Goal: Information Seeking & Learning: Check status

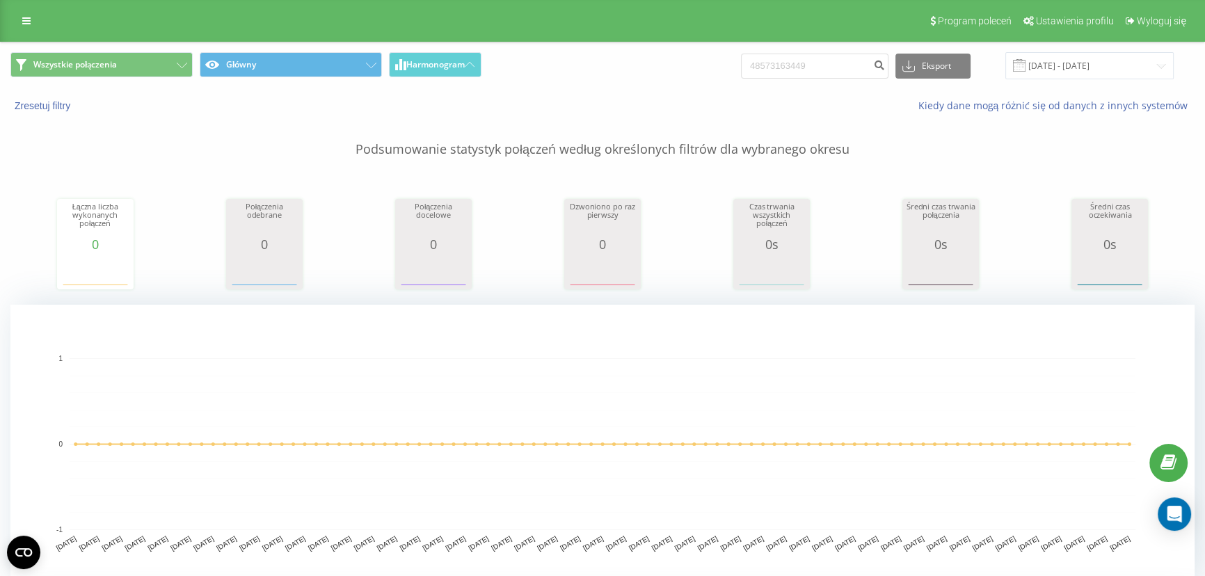
type input "48573163449"
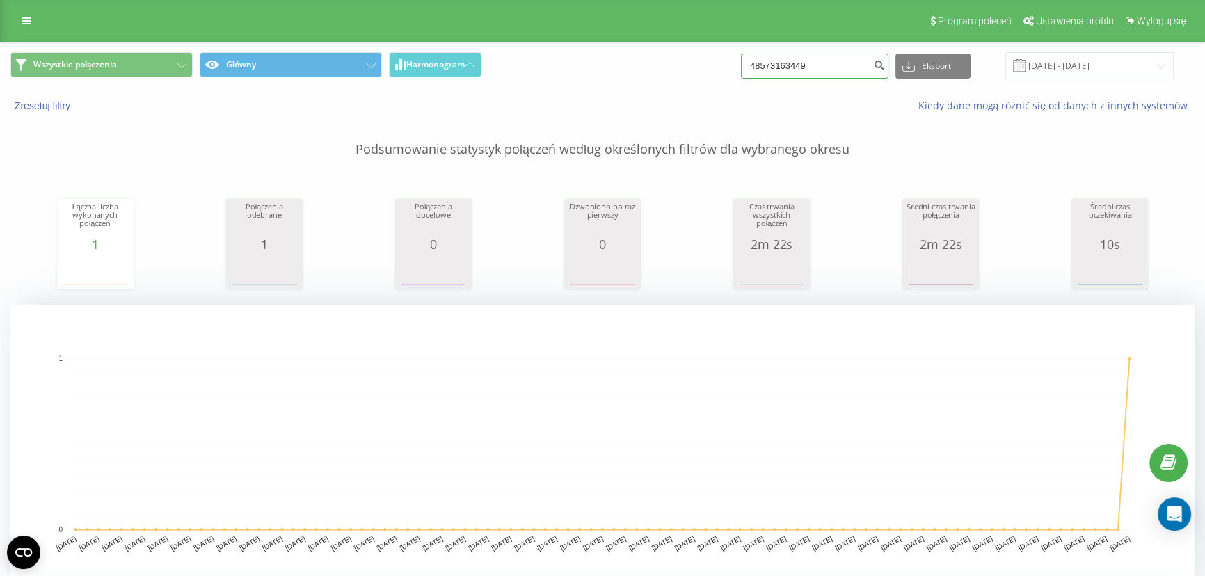
click at [820, 63] on input "48573163449" at bounding box center [814, 66] width 147 height 25
paste input "608 678 546"
type input "608 678 546"
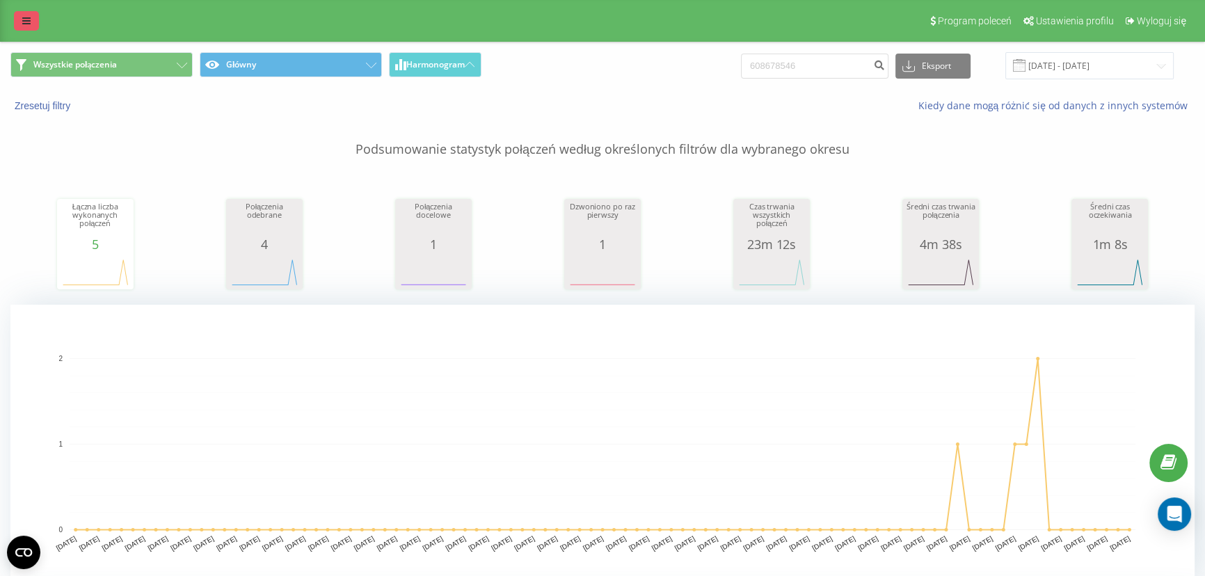
click at [30, 19] on icon at bounding box center [26, 21] width 8 height 10
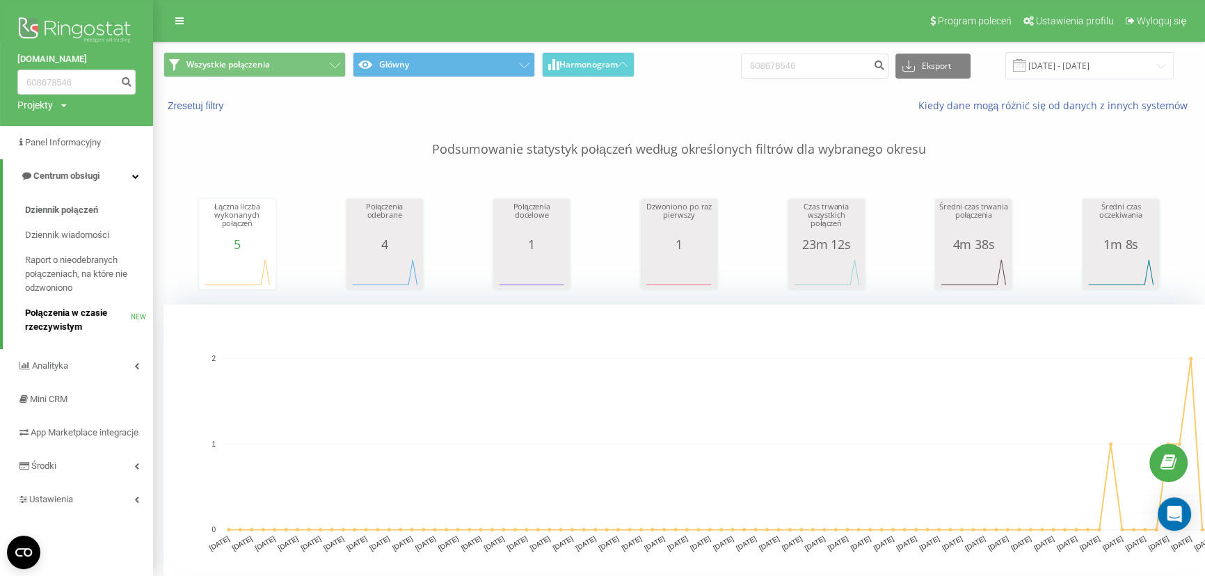
click at [86, 307] on span "Połączenia w czasie rzeczywistym" at bounding box center [78, 320] width 106 height 28
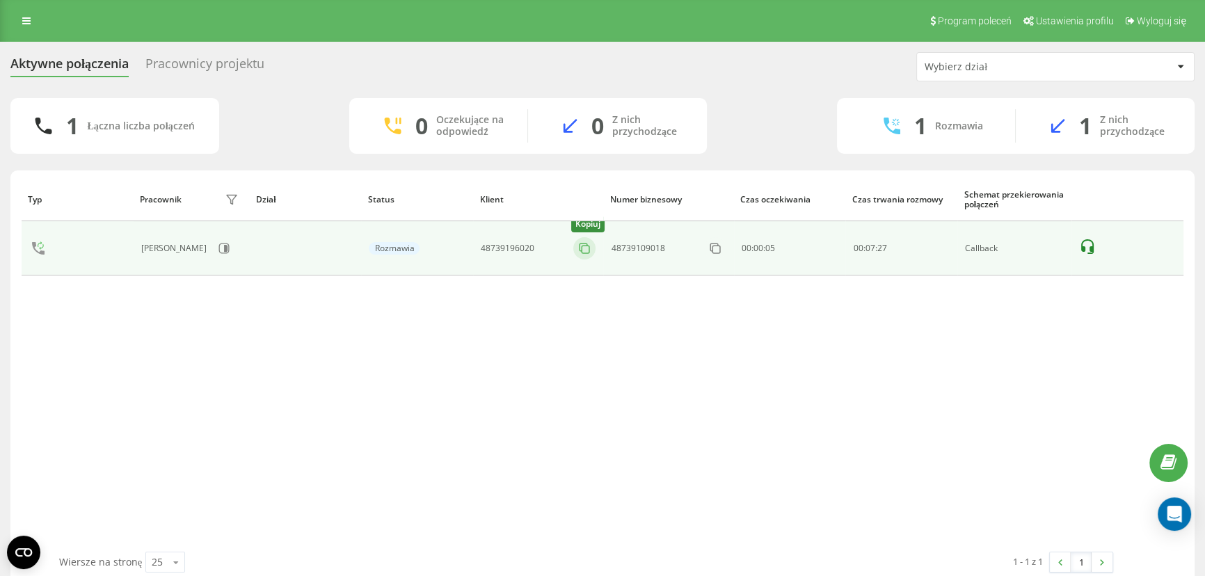
click at [582, 248] on icon at bounding box center [584, 248] width 14 height 14
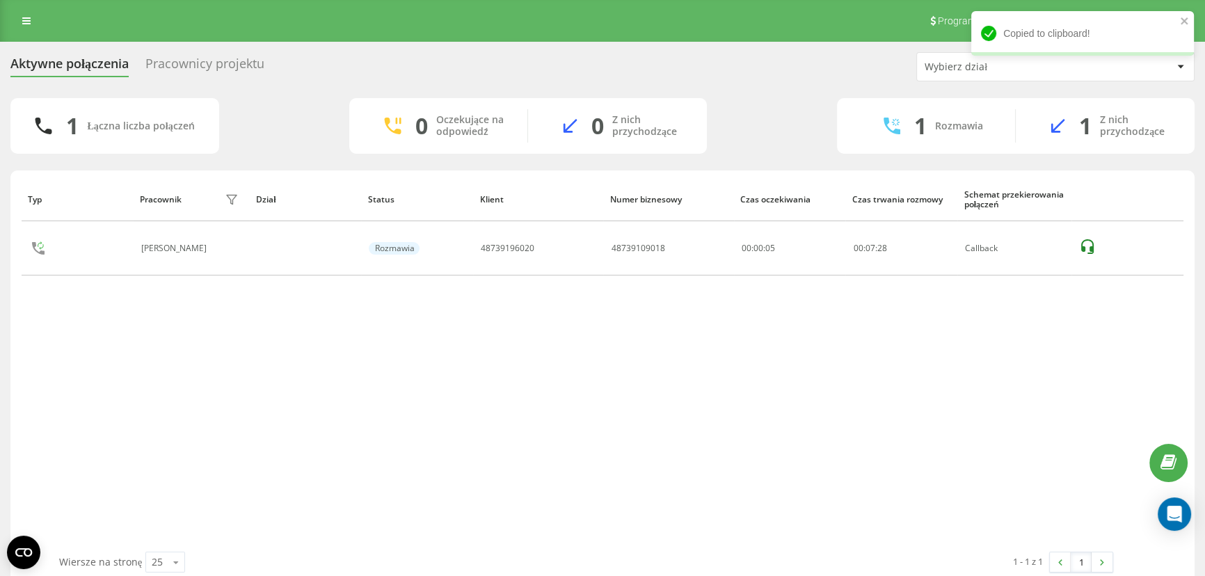
click at [28, 36] on div "Program poleceń Ustawienia profilu Wyloguj się" at bounding box center [602, 21] width 1205 height 42
click at [26, 19] on icon at bounding box center [26, 21] width 8 height 10
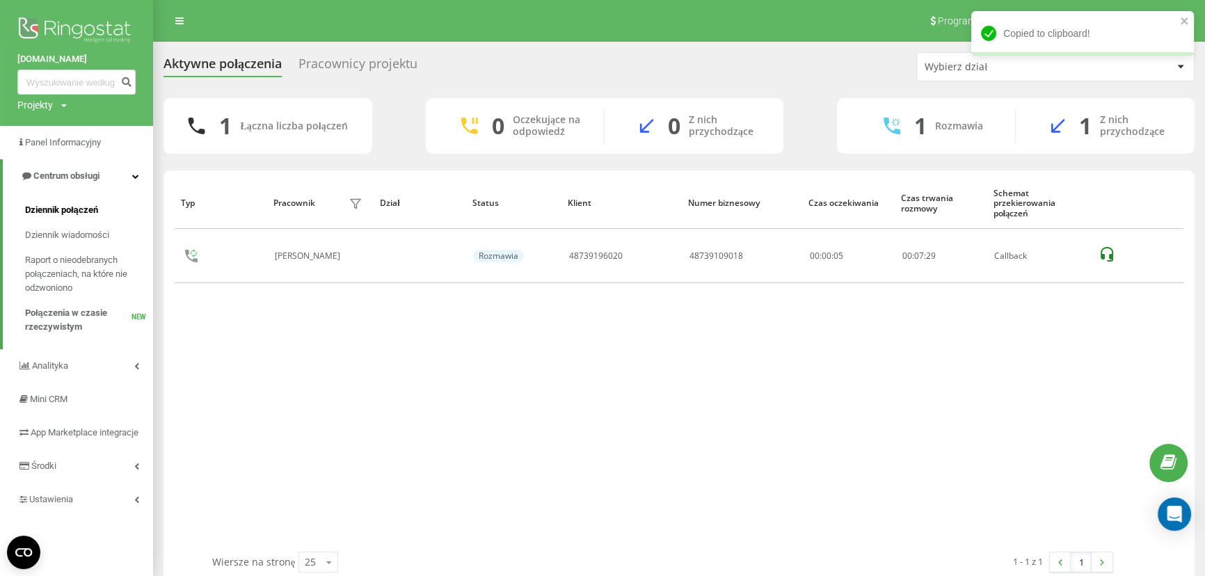
click at [87, 204] on span "Dziennik połączeń" at bounding box center [61, 210] width 73 height 14
drag, startPoint x: 92, startPoint y: 207, endPoint x: 737, endPoint y: 497, distance: 707.6
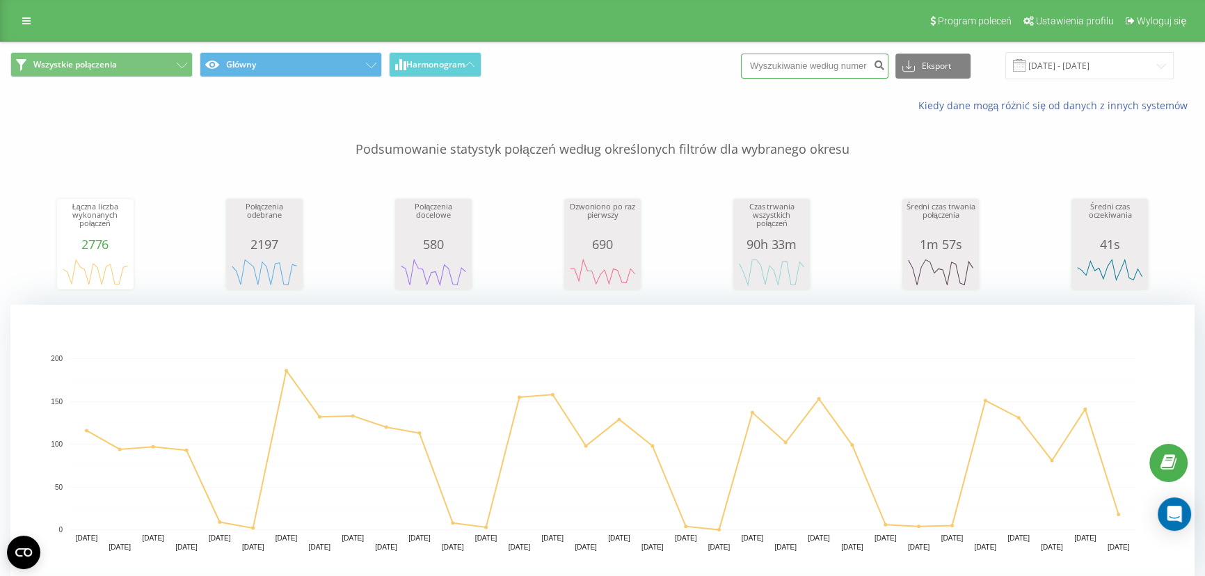
click at [819, 67] on input at bounding box center [814, 66] width 147 height 25
paste input "48739196020"
type input "48739196020"
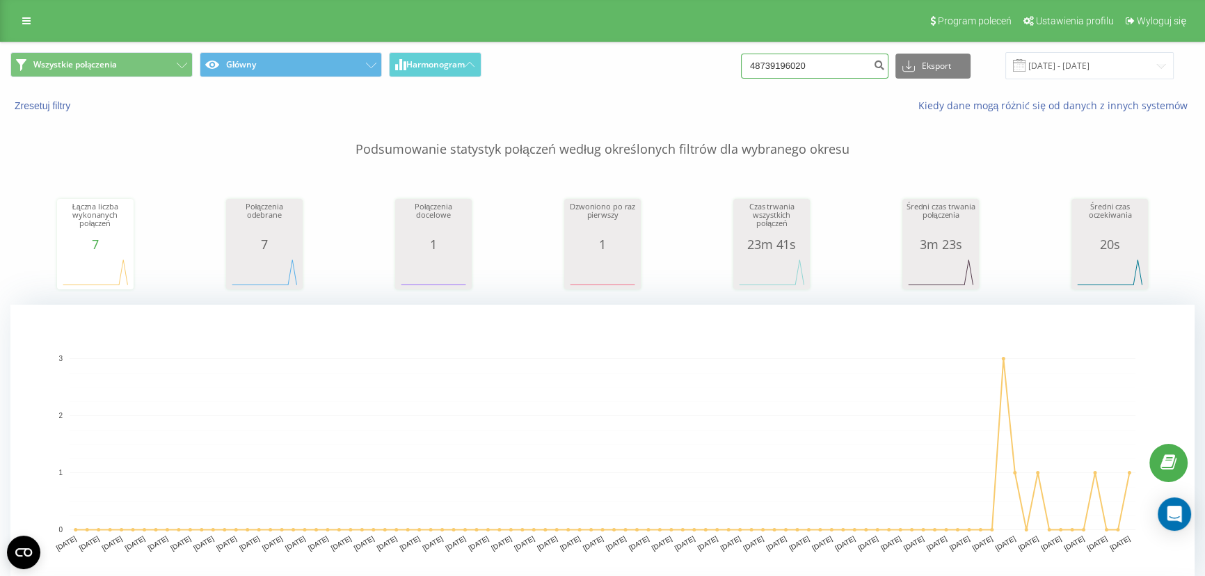
drag, startPoint x: 840, startPoint y: 63, endPoint x: 830, endPoint y: 65, distance: 10.6
click at [839, 63] on input "48739196020" at bounding box center [814, 66] width 147 height 25
paste input "668981338"
type input "48668981338"
click at [860, 62] on input "48668981338" at bounding box center [814, 66] width 147 height 25
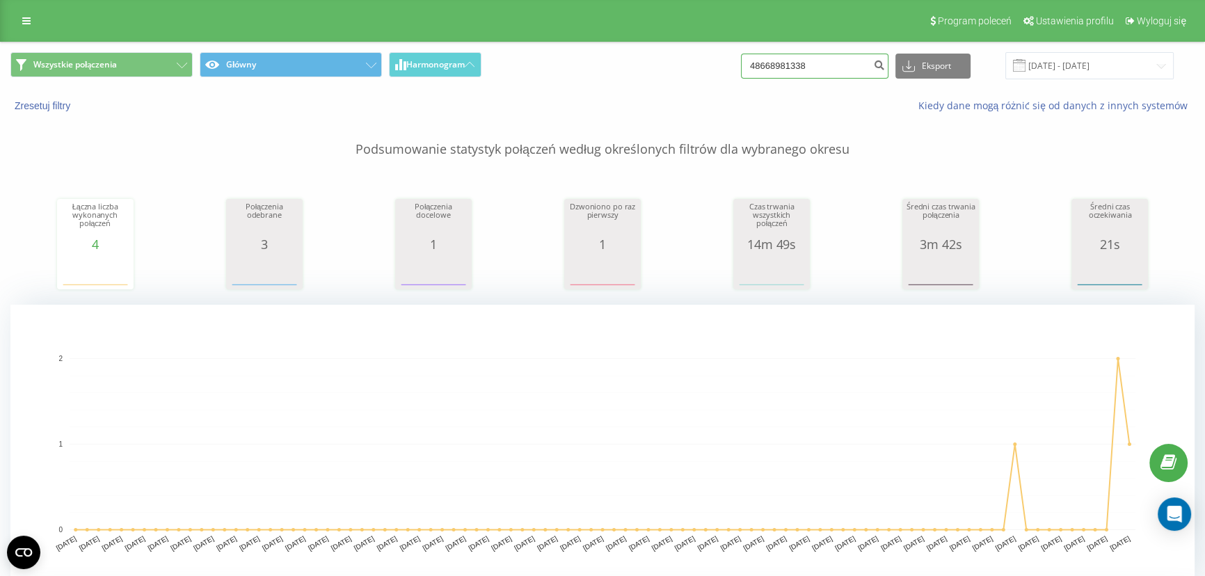
paste input "739196020"
type input "739196020"
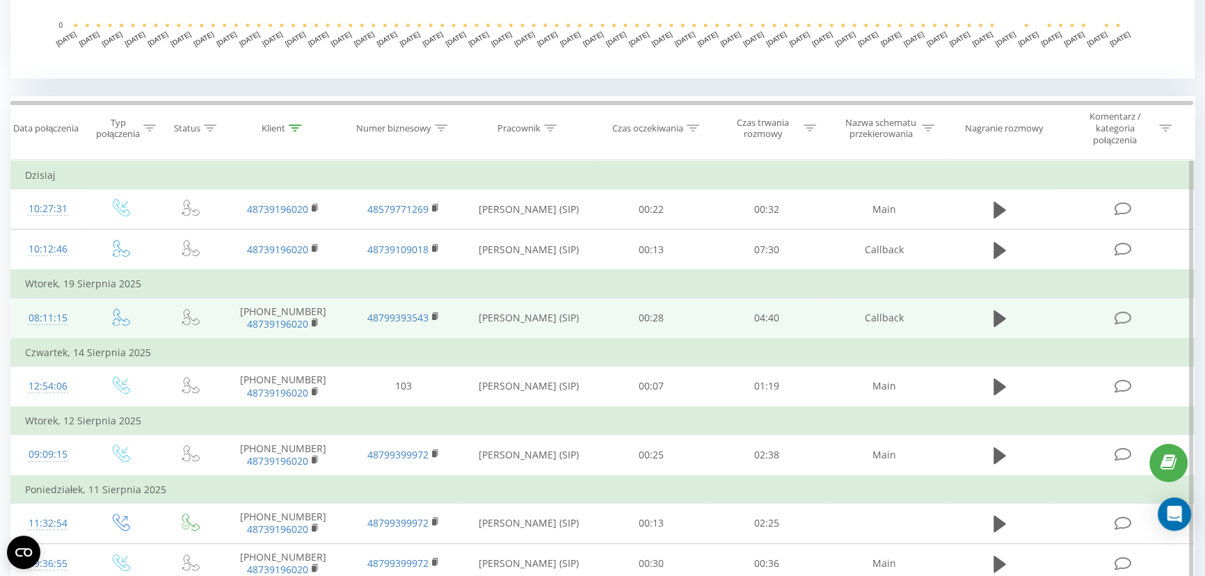
scroll to position [506, 0]
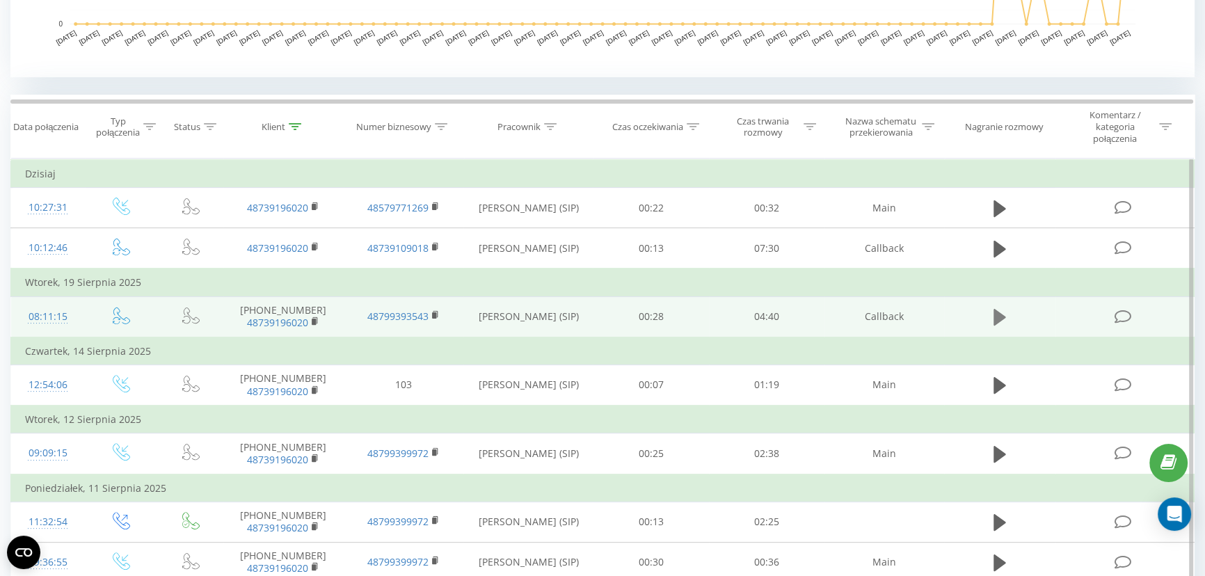
click at [1001, 314] on icon at bounding box center [999, 317] width 13 height 17
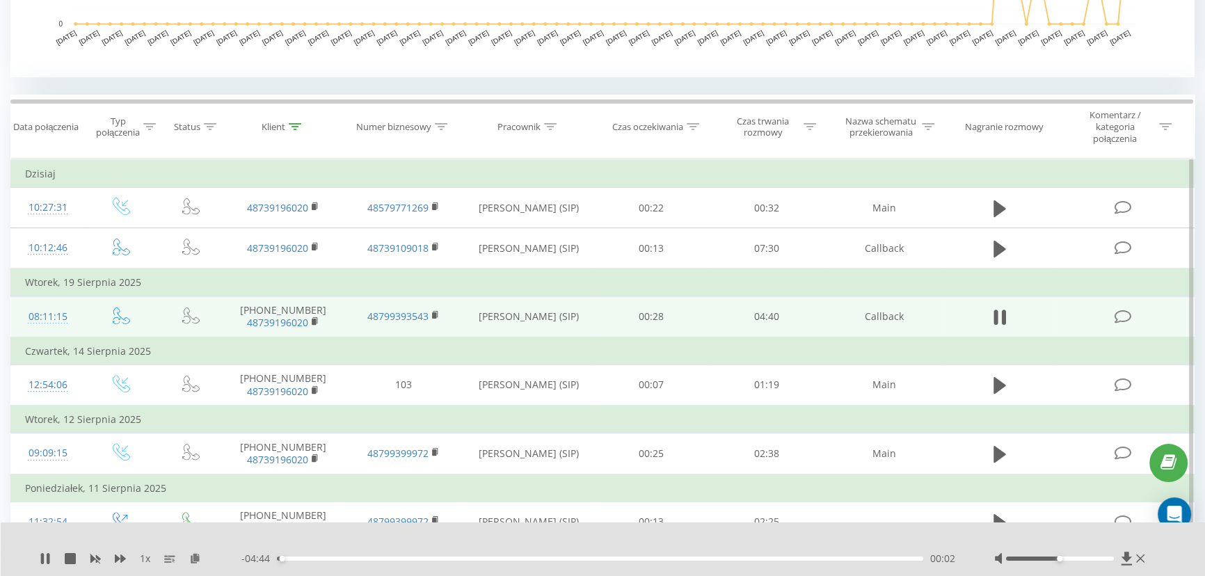
click at [305, 556] on div "00:02" at bounding box center [600, 558] width 646 height 4
click at [333, 556] on div "00:25" at bounding box center [600, 558] width 646 height 4
click at [365, 559] on div "00:26" at bounding box center [600, 558] width 646 height 4
click at [399, 561] on div "- 04:07 00:39 00:39" at bounding box center [600, 559] width 718 height 14
click at [410, 557] on div "00:40" at bounding box center [600, 558] width 646 height 4
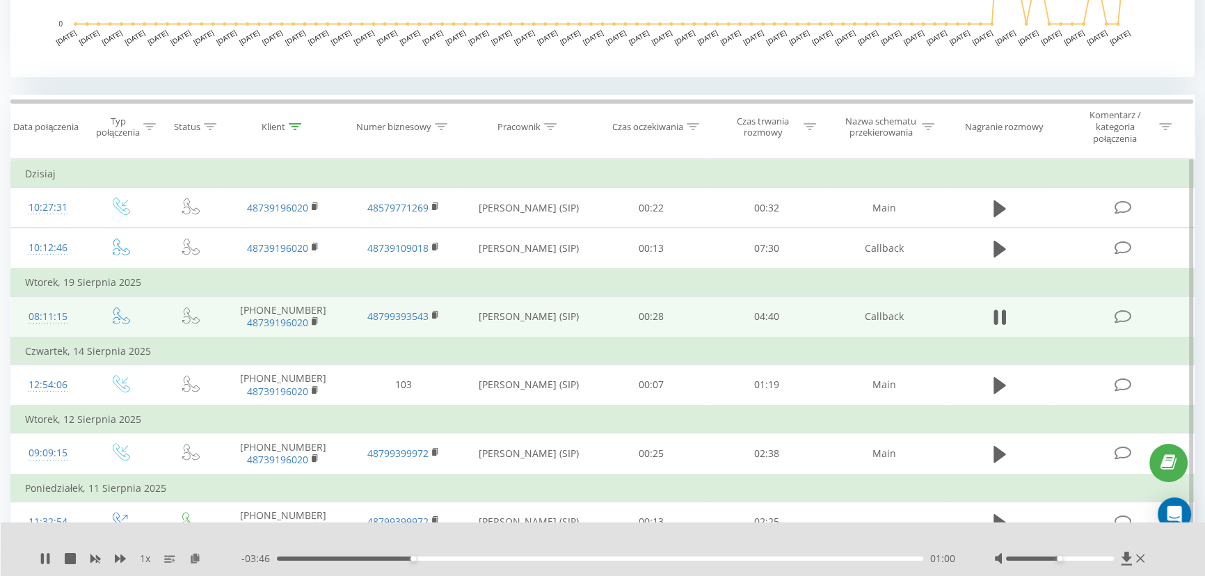
click at [442, 559] on div "01:00" at bounding box center [600, 558] width 646 height 4
click at [464, 558] on div "01:14" at bounding box center [600, 558] width 646 height 4
click at [488, 558] on div "01:34" at bounding box center [600, 558] width 646 height 4
click at [595, 556] on div "- 02:32 02:14 02:14" at bounding box center [600, 559] width 718 height 14
click at [596, 558] on div "02:14" at bounding box center [600, 558] width 646 height 4
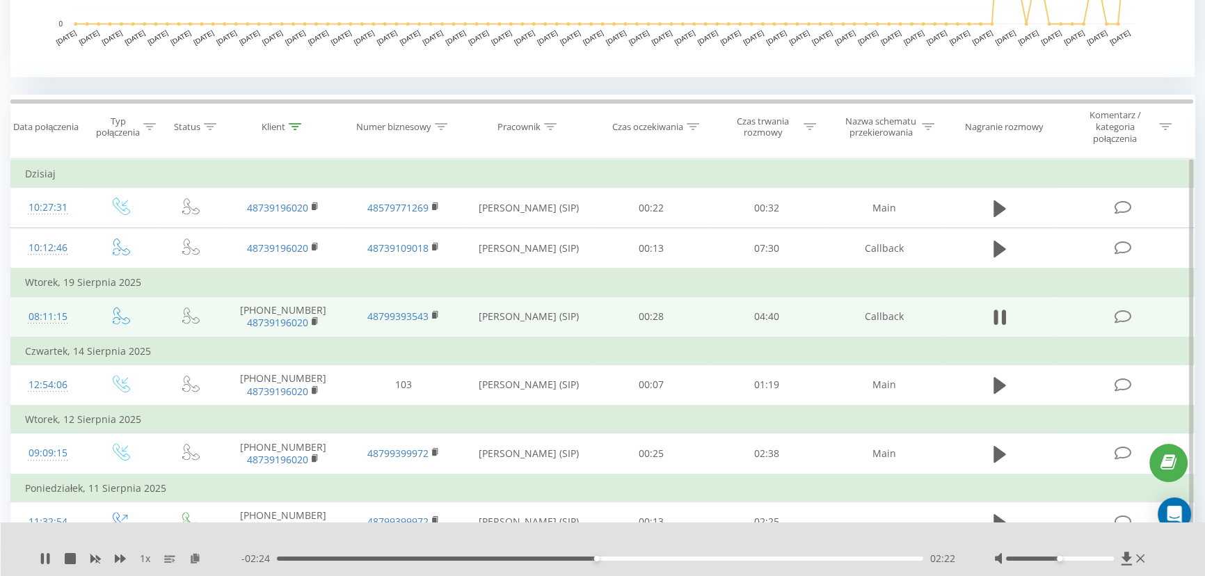
click at [609, 557] on div "02:22" at bounding box center [600, 558] width 646 height 4
click at [621, 556] on div "02:27" at bounding box center [600, 558] width 646 height 4
click at [643, 556] on div "02:34" at bounding box center [600, 558] width 646 height 4
click at [672, 558] on div "02:43" at bounding box center [600, 558] width 646 height 4
click at [695, 558] on div "02:57" at bounding box center [600, 558] width 646 height 4
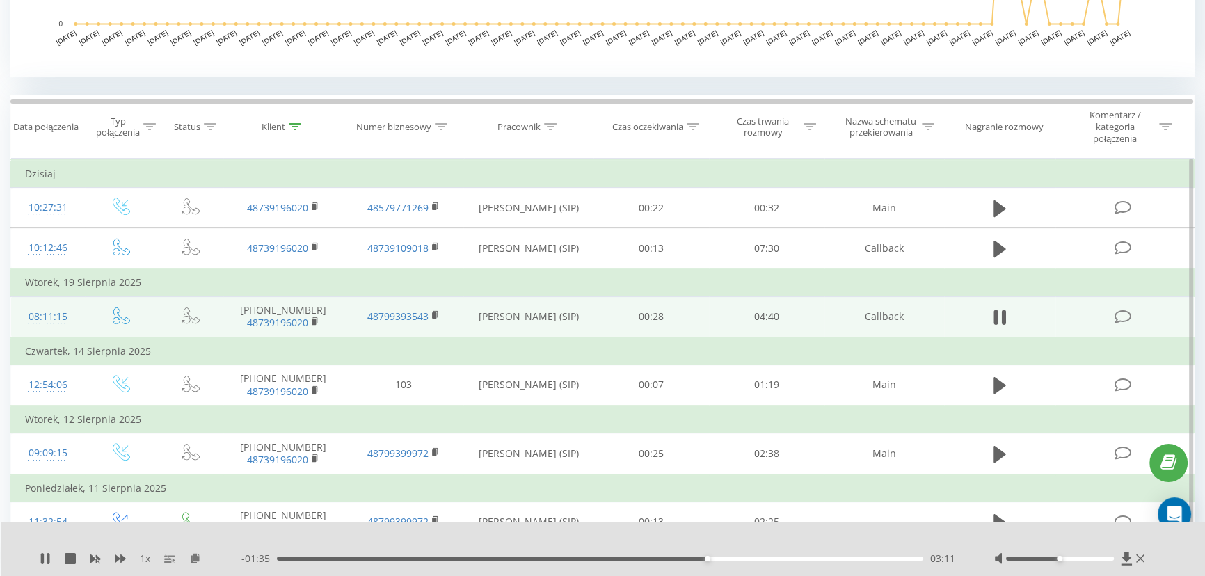
click at [733, 558] on div "03:11" at bounding box center [600, 558] width 646 height 4
click at [740, 558] on div "03:26" at bounding box center [600, 558] width 646 height 4
click at [778, 558] on div "03:29" at bounding box center [600, 558] width 646 height 4
click at [816, 559] on div "03:49" at bounding box center [600, 558] width 646 height 4
click at [855, 558] on div "04:17" at bounding box center [600, 558] width 646 height 4
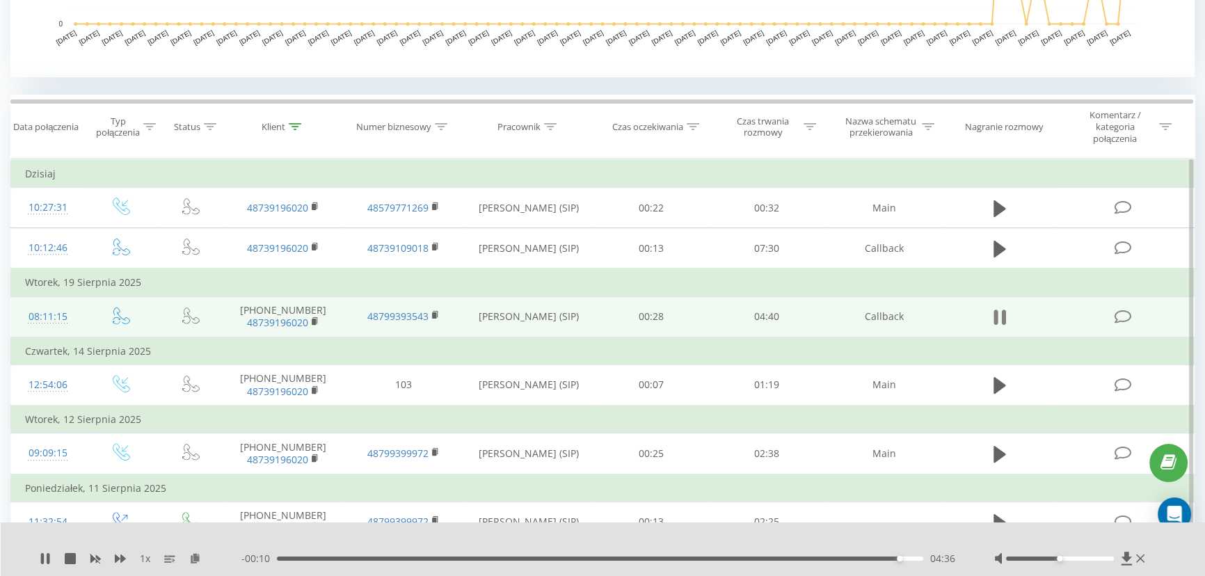
click at [1001, 315] on icon at bounding box center [1003, 316] width 4 height 15
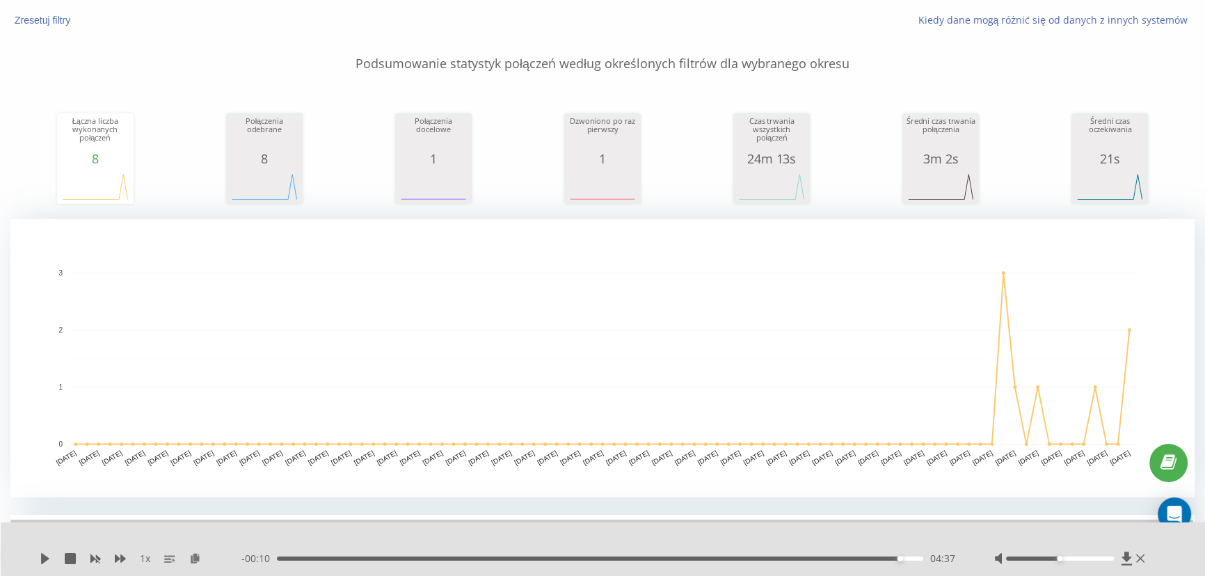
scroll to position [0, 0]
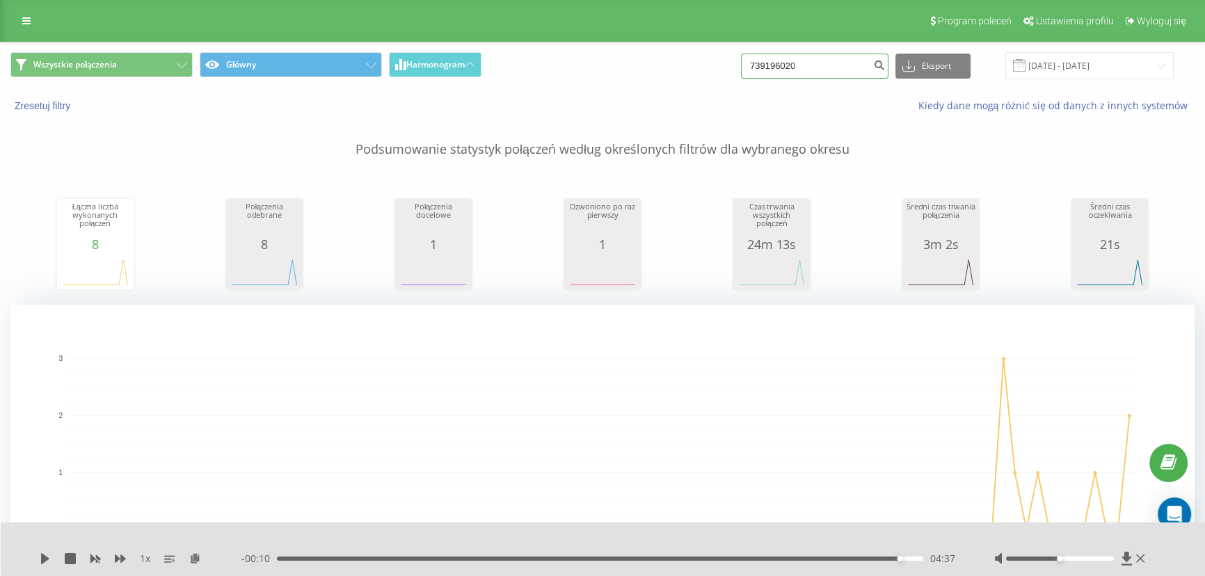
click at [838, 62] on input "739196020" at bounding box center [814, 66] width 147 height 25
paste input "48608678546"
type input "48608678546"
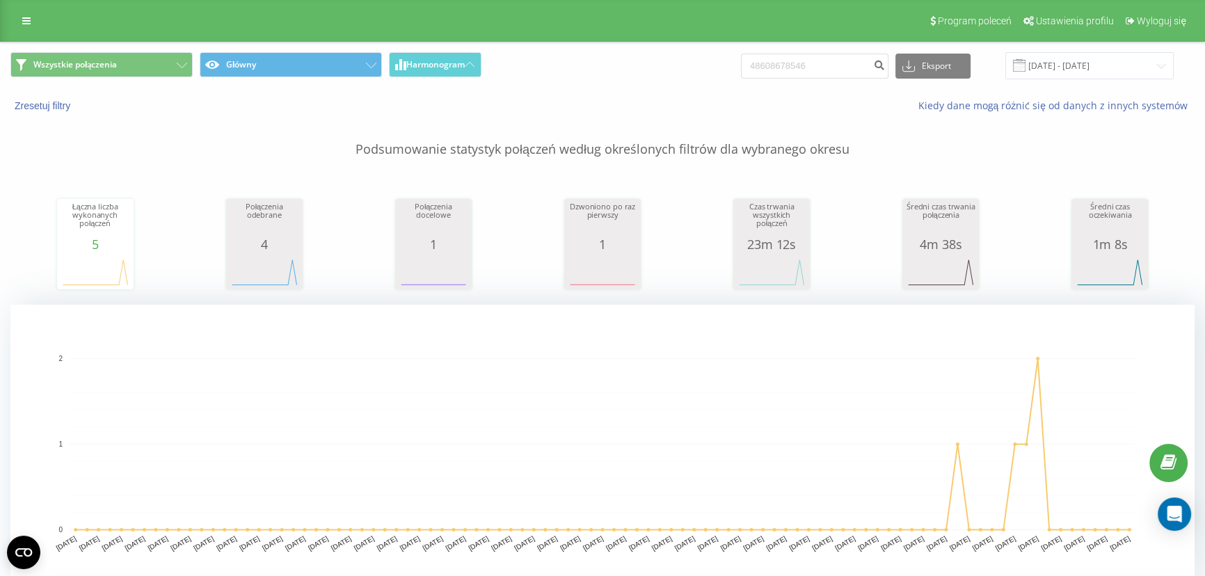
drag, startPoint x: 500, startPoint y: 189, endPoint x: 510, endPoint y: 166, distance: 25.8
drag, startPoint x: 503, startPoint y: 163, endPoint x: 326, endPoint y: 2, distance: 238.8
click at [829, 69] on input "48608678546" at bounding box center [814, 66] width 147 height 25
paste input "68442024"
type input "48668442024"
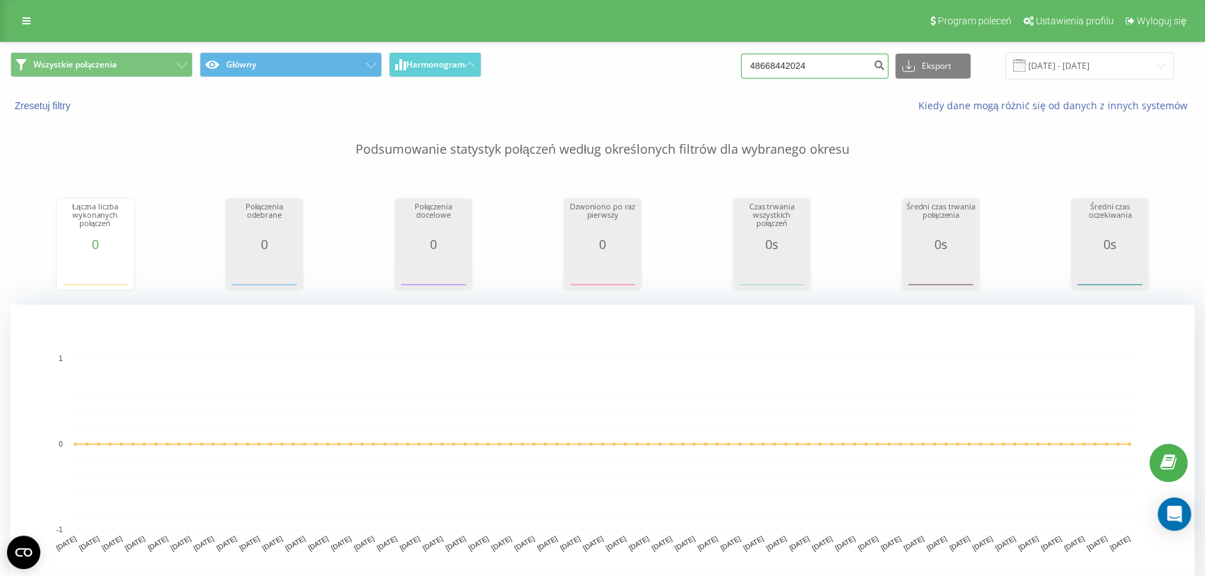
click at [842, 70] on input "48668442024" at bounding box center [814, 66] width 147 height 25
paste input "729400257"
type input "48729400257"
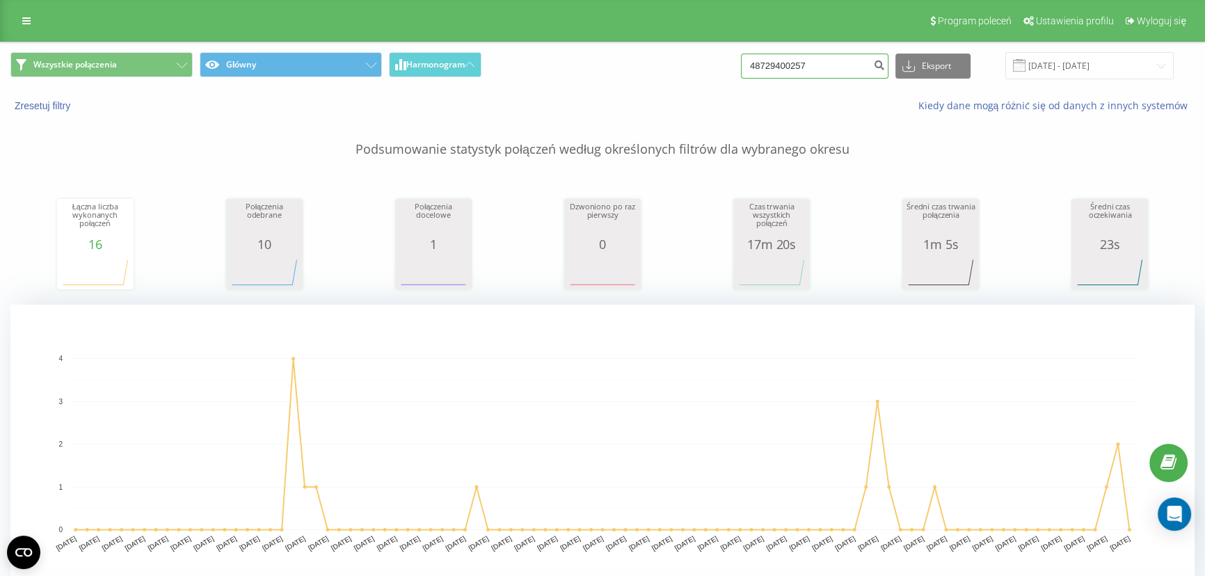
click at [813, 71] on input "48729400257" at bounding box center [814, 66] width 147 height 25
paste input "508111664"
type input "48508111664"
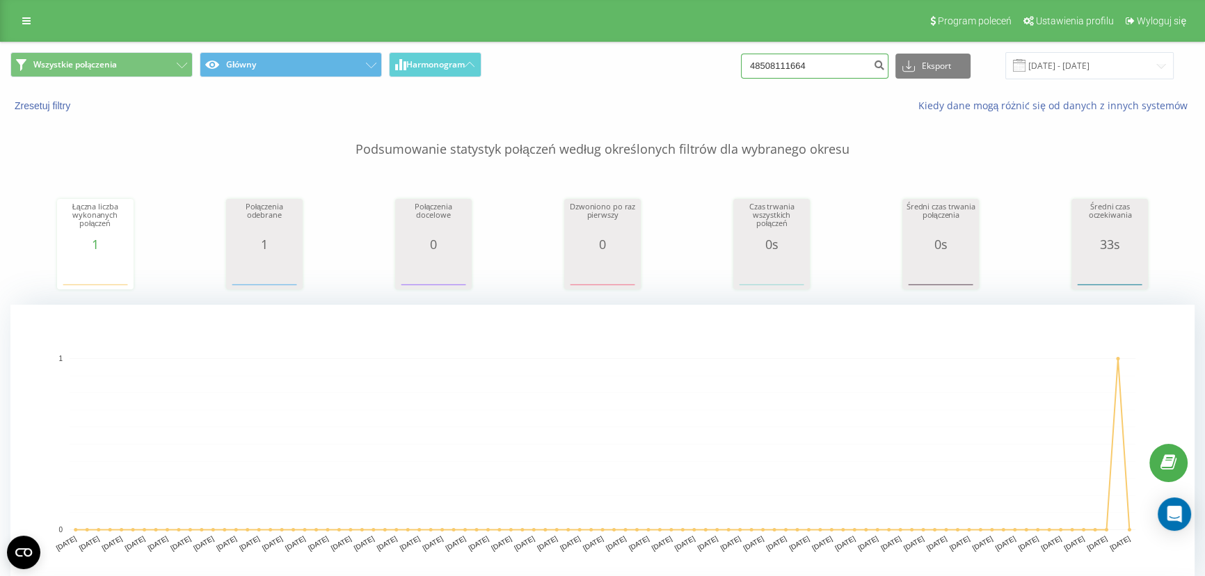
click at [831, 61] on input "48508111664" at bounding box center [814, 66] width 147 height 25
paste input "606339470"
type input "48606339470"
click at [849, 77] on input "48606339470" at bounding box center [814, 66] width 147 height 25
paste input "7381244"
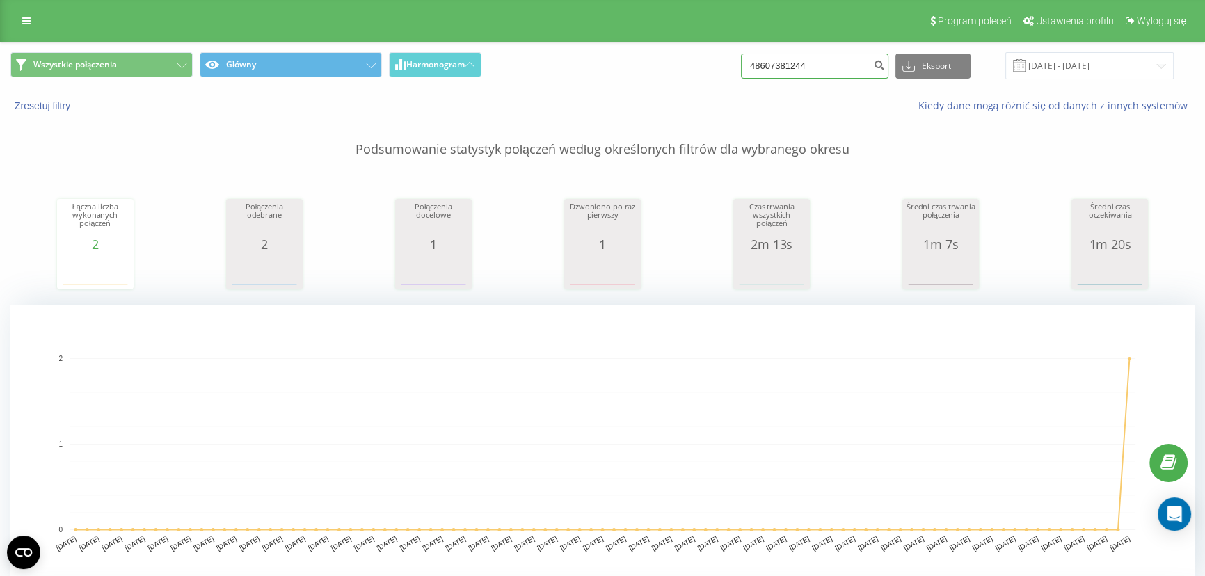
type input "48607381244"
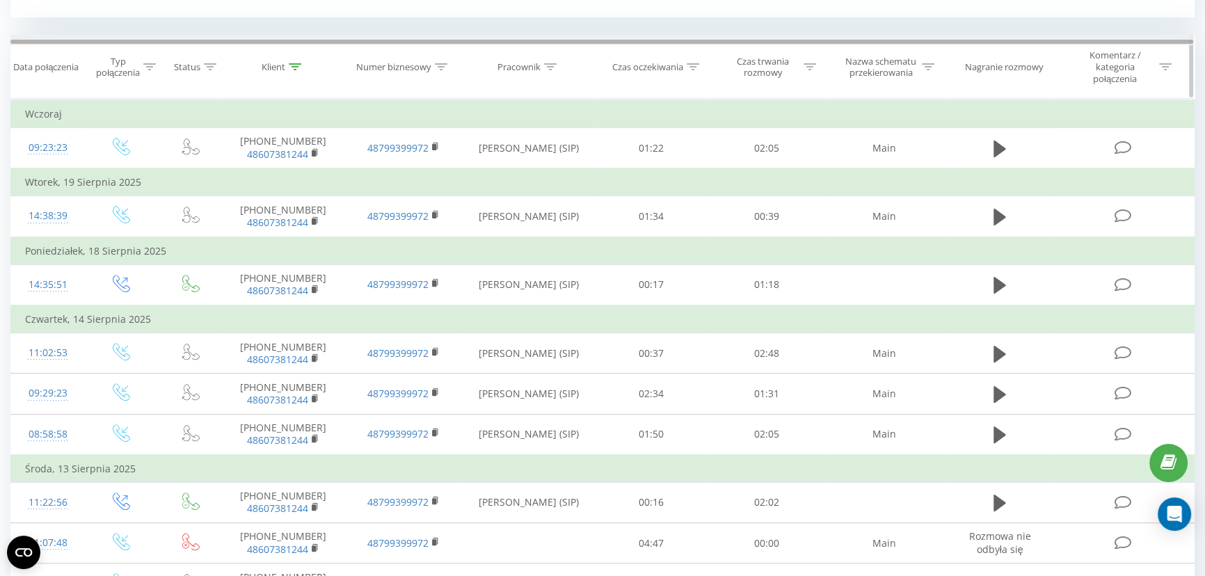
scroll to position [569, 0]
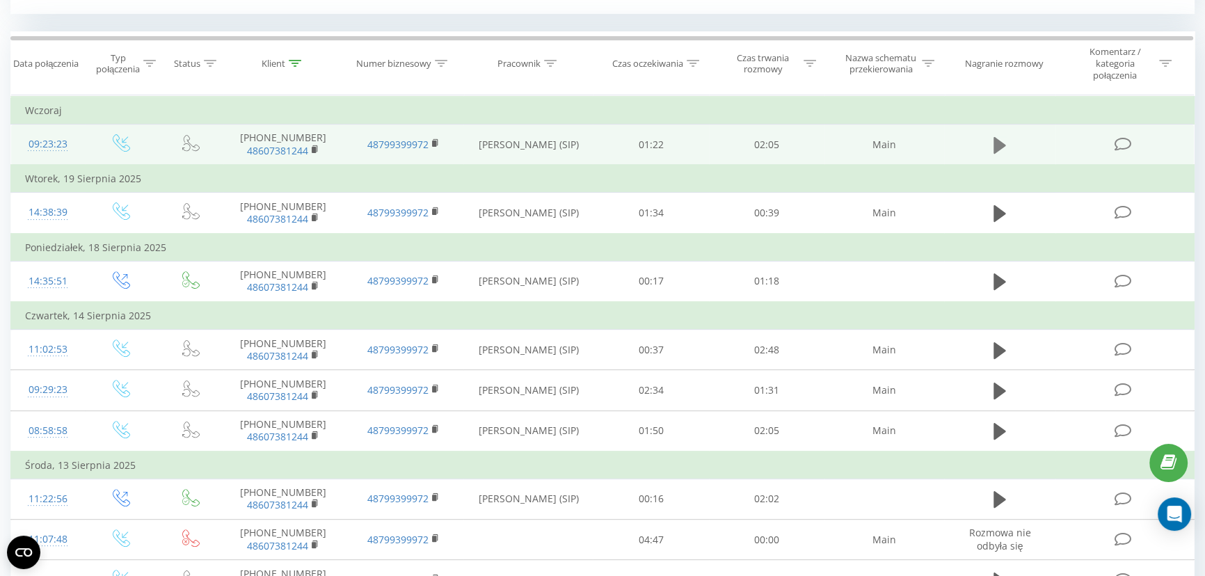
click at [995, 146] on icon at bounding box center [999, 144] width 13 height 17
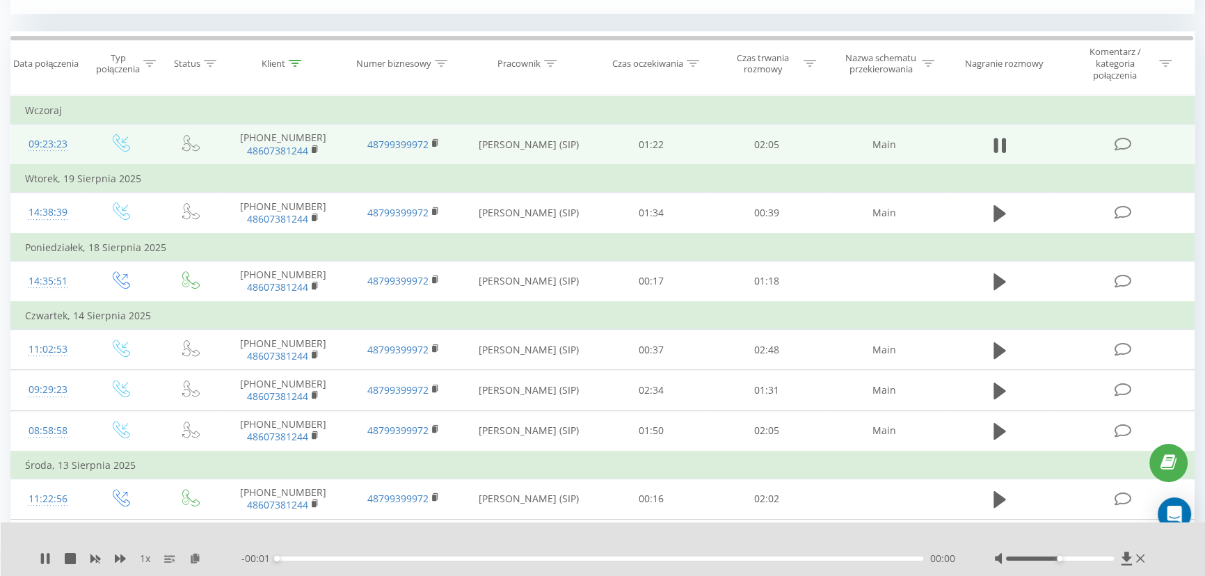
click at [296, 558] on div "00:00" at bounding box center [600, 558] width 646 height 4
click at [307, 558] on div "00:00" at bounding box center [600, 558] width 646 height 4
drag, startPoint x: 346, startPoint y: 556, endPoint x: 355, endPoint y: 556, distance: 8.3
click at [346, 556] on div "00:07" at bounding box center [600, 558] width 646 height 4
click at [392, 556] on div "00:13" at bounding box center [600, 558] width 646 height 4
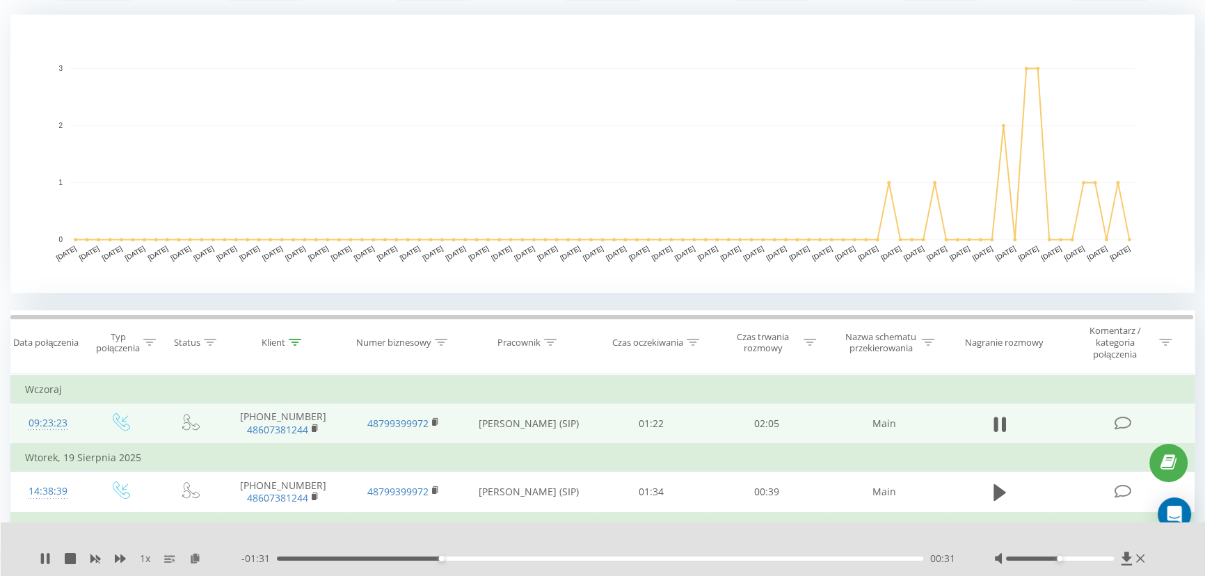
scroll to position [252, 0]
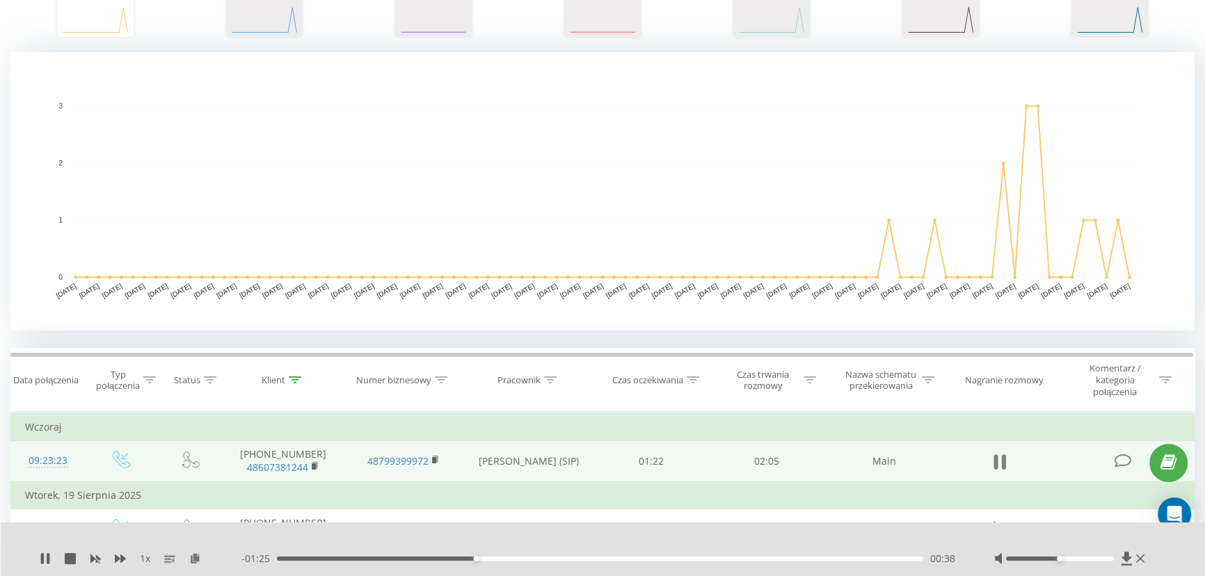
click at [1006, 455] on button at bounding box center [999, 461] width 21 height 21
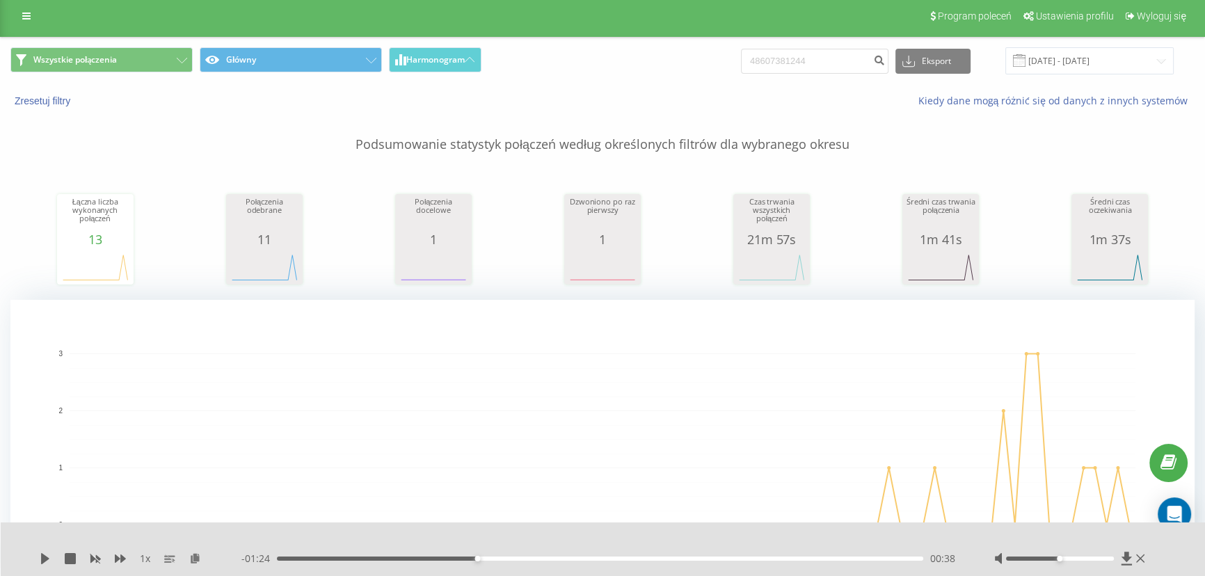
scroll to position [0, 0]
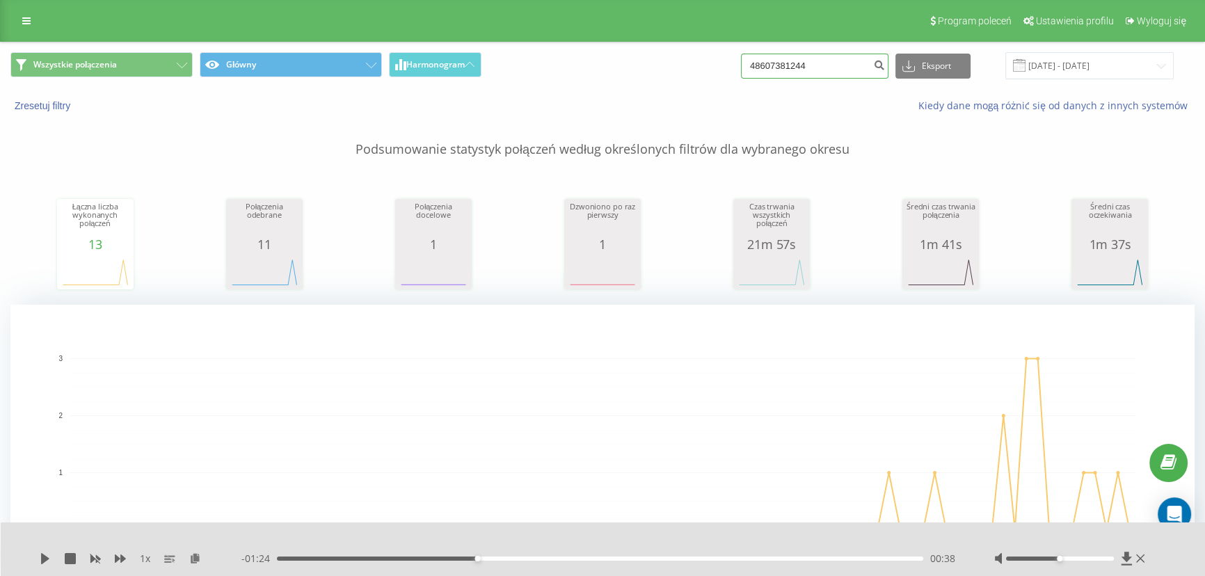
click at [830, 69] on input "48607381244" at bounding box center [814, 66] width 147 height 25
paste input "513013366"
type input "48513013366"
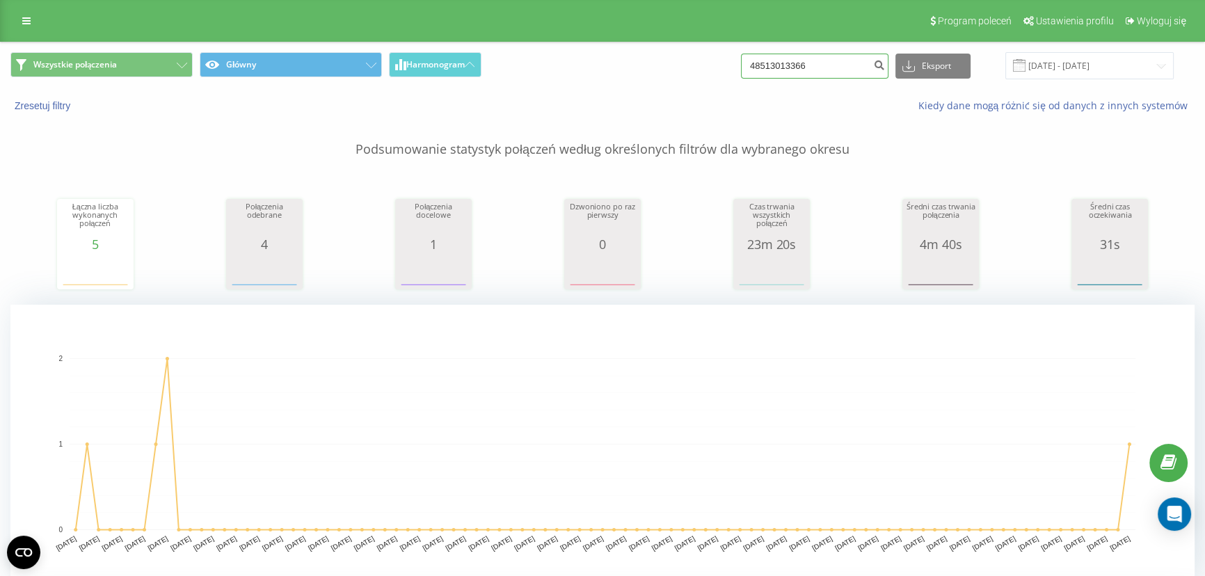
click at [842, 74] on input "48513013366" at bounding box center [814, 66] width 147 height 25
paste input "605035665"
type input "48605035665"
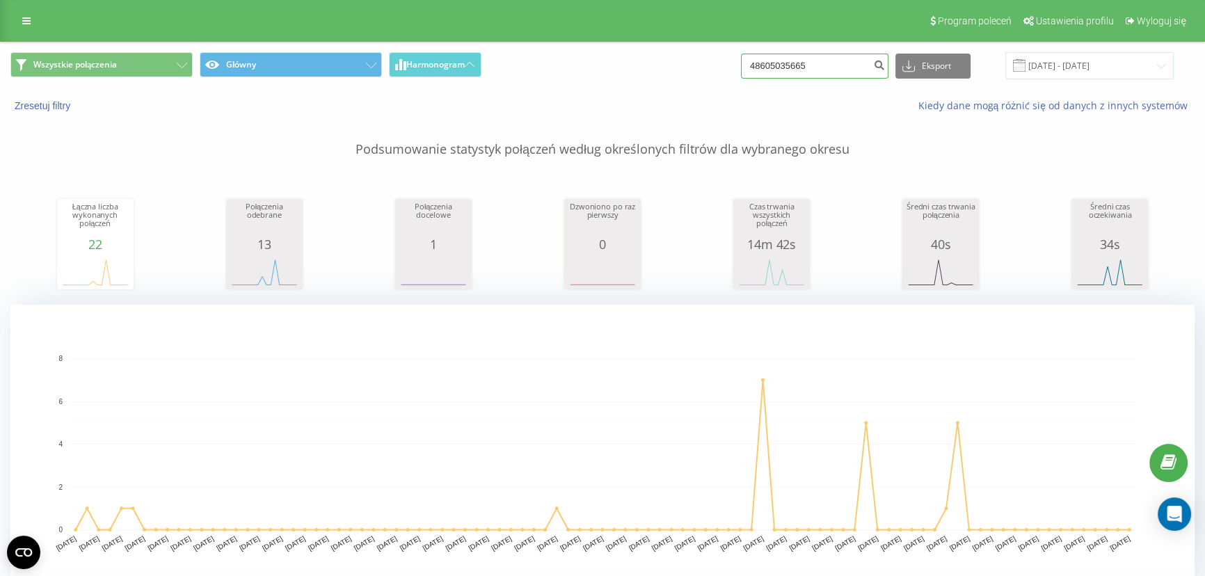
click at [805, 70] on input "48605035665" at bounding box center [814, 66] width 147 height 25
paste input "3448077"
type input "48603448077"
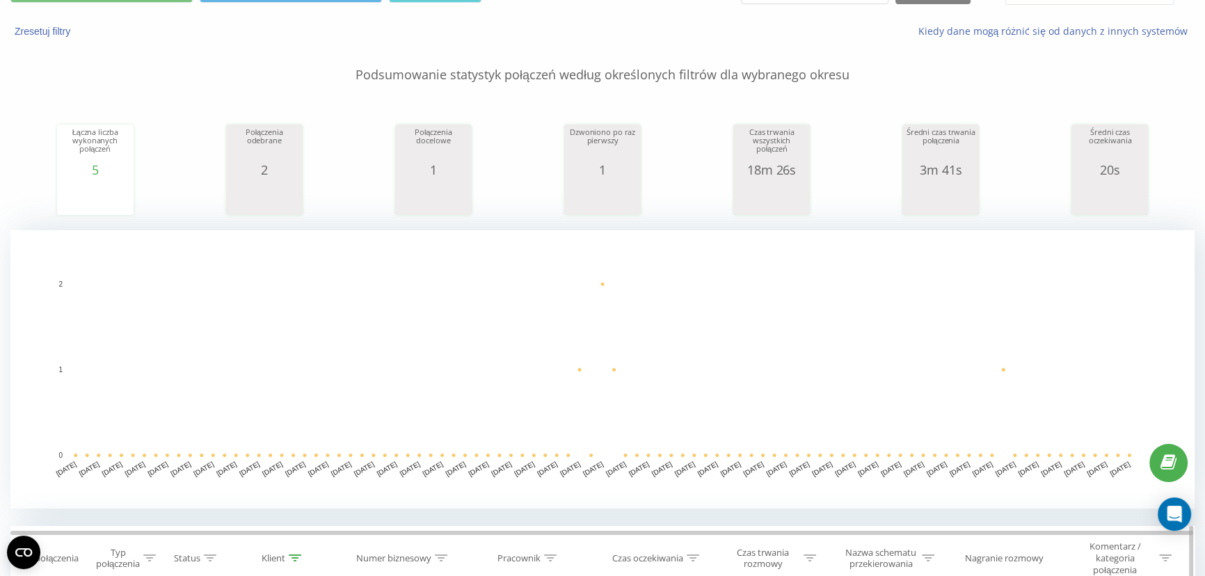
scroll to position [379, 0]
